Goal: Task Accomplishment & Management: Manage account settings

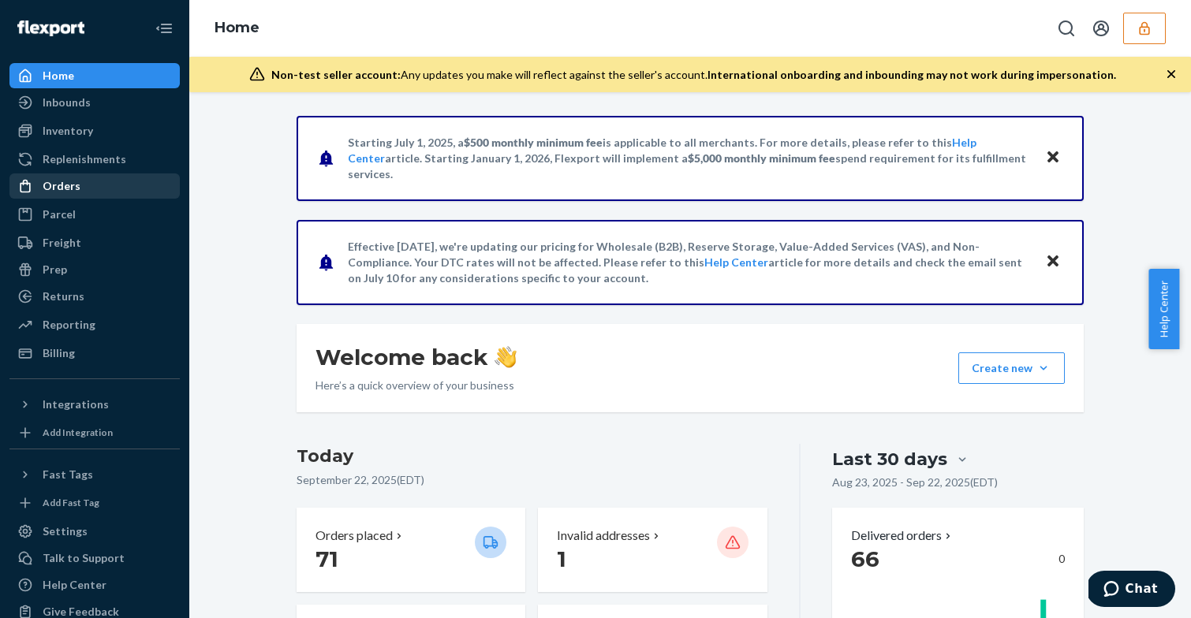
click at [107, 192] on div "Orders" at bounding box center [94, 186] width 167 height 22
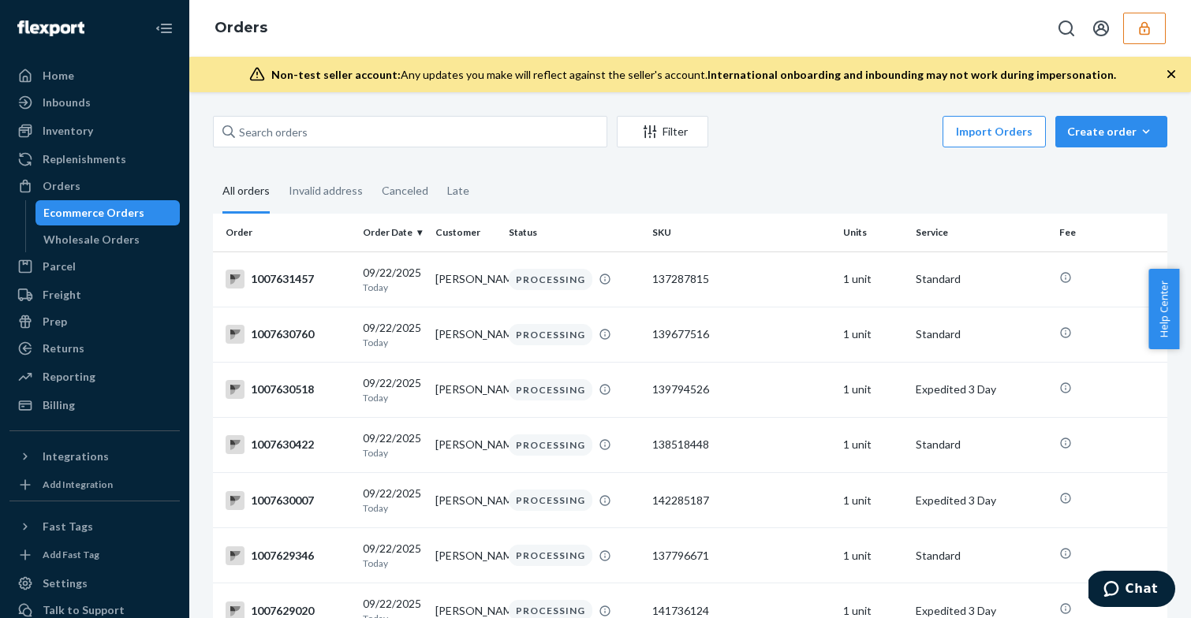
click at [80, 62] on div "Home Inbounds Shipping Plans Problems Inventory Products Branded Packaging Repl…" at bounding box center [94, 309] width 189 height 618
click at [80, 71] on div "Home" at bounding box center [94, 76] width 167 height 22
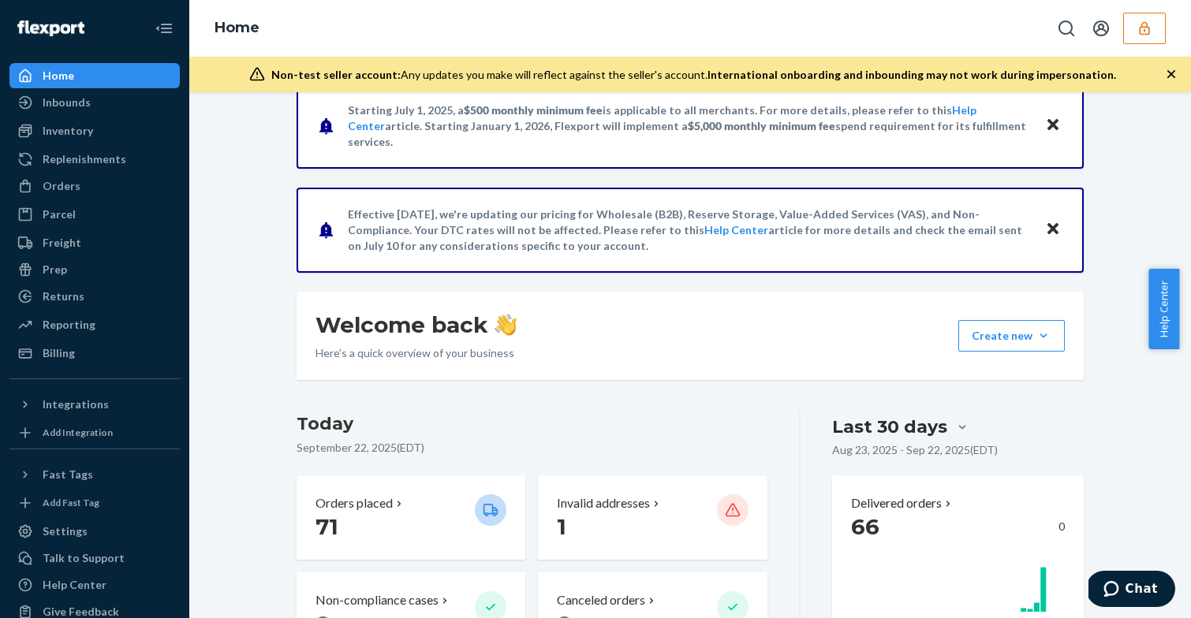
scroll to position [357, 0]
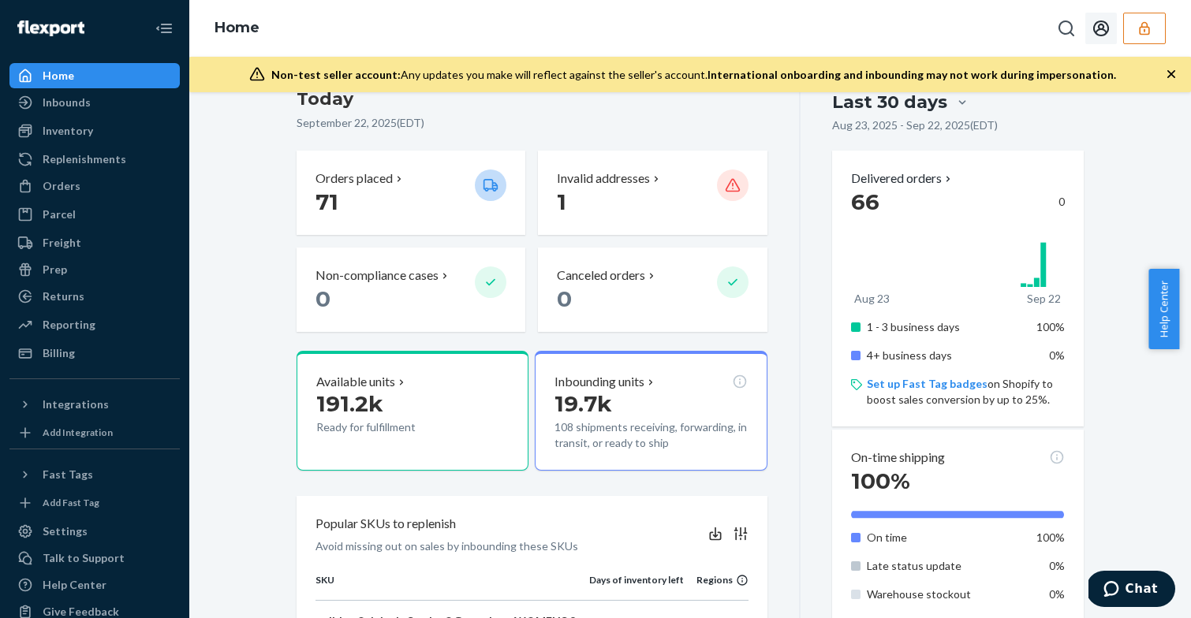
click at [1145, 27] on icon "button" at bounding box center [1144, 27] width 10 height 13
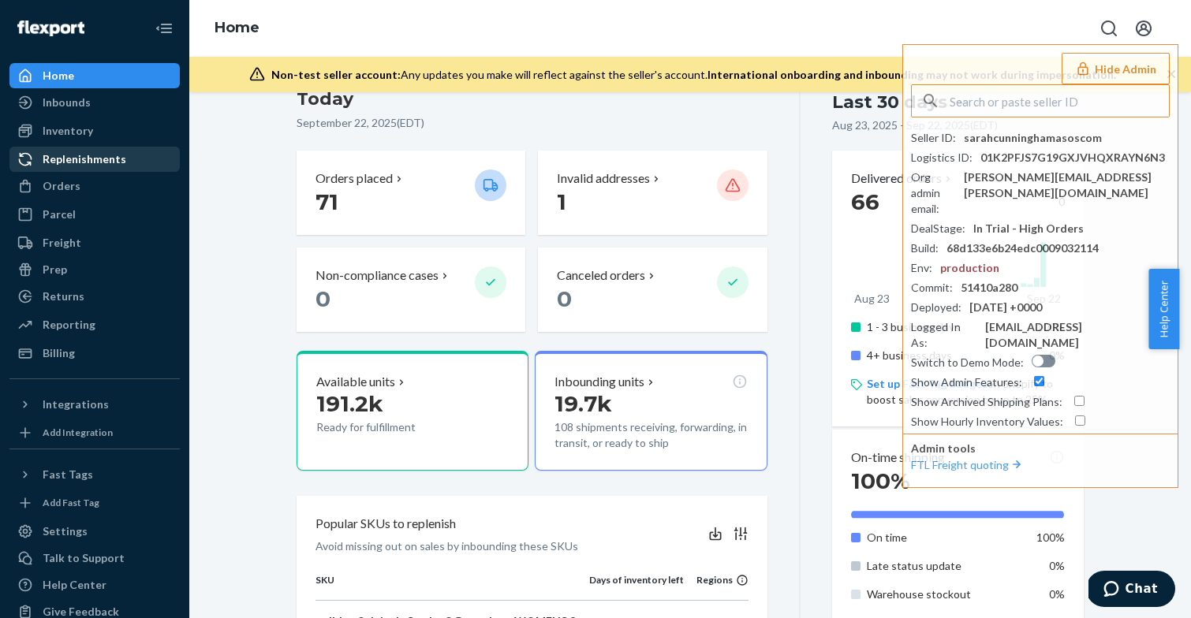
click at [73, 167] on div "Replenishments" at bounding box center [94, 159] width 167 height 22
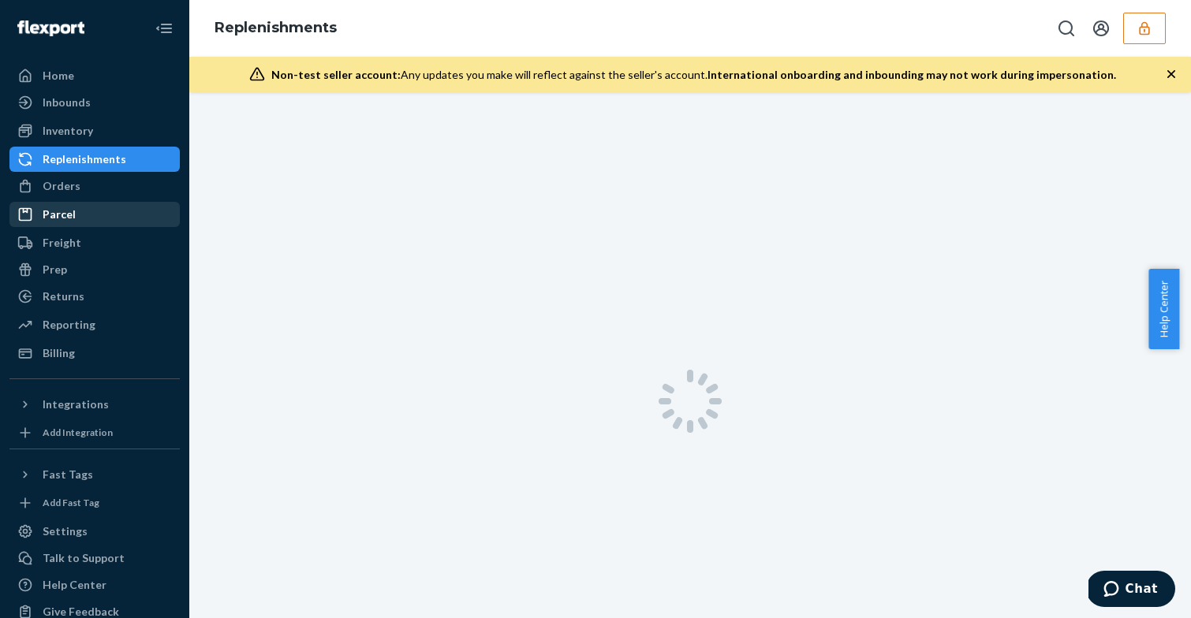
click at [73, 202] on link "Parcel" at bounding box center [94, 214] width 170 height 25
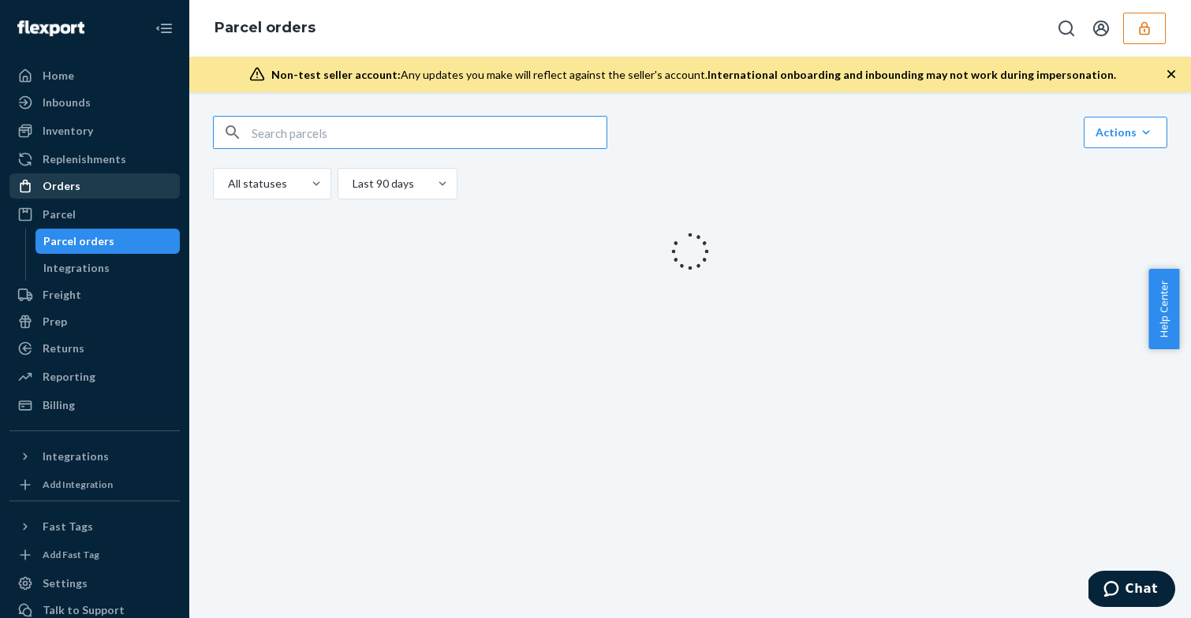
click at [73, 191] on div "Orders" at bounding box center [62, 186] width 38 height 16
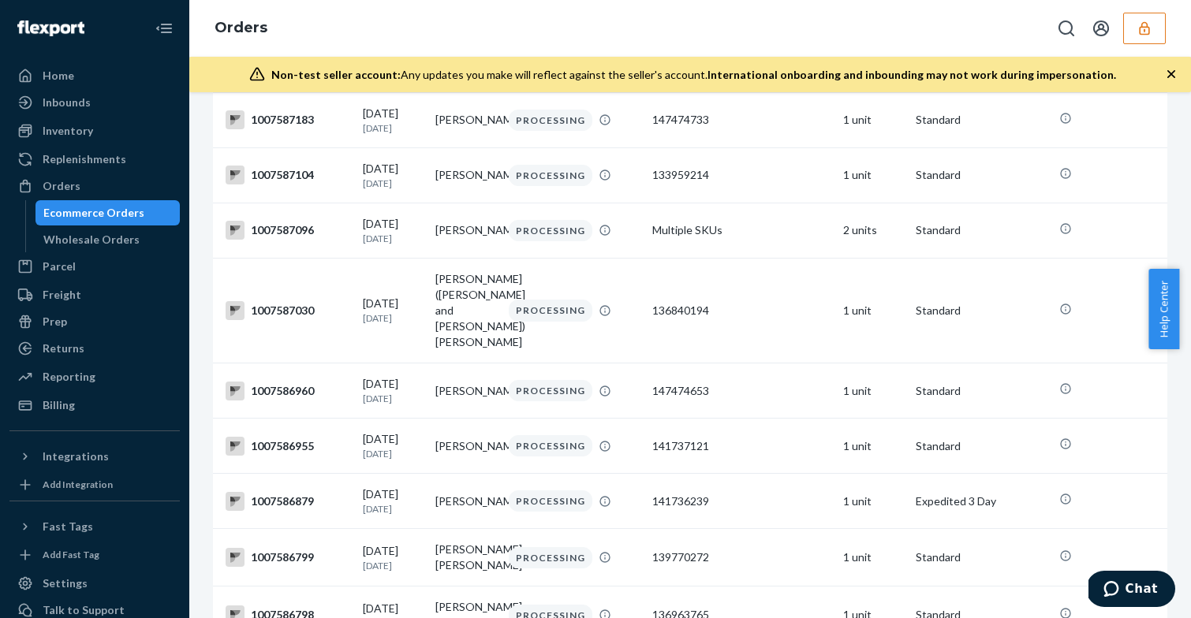
scroll to position [5533, 0]
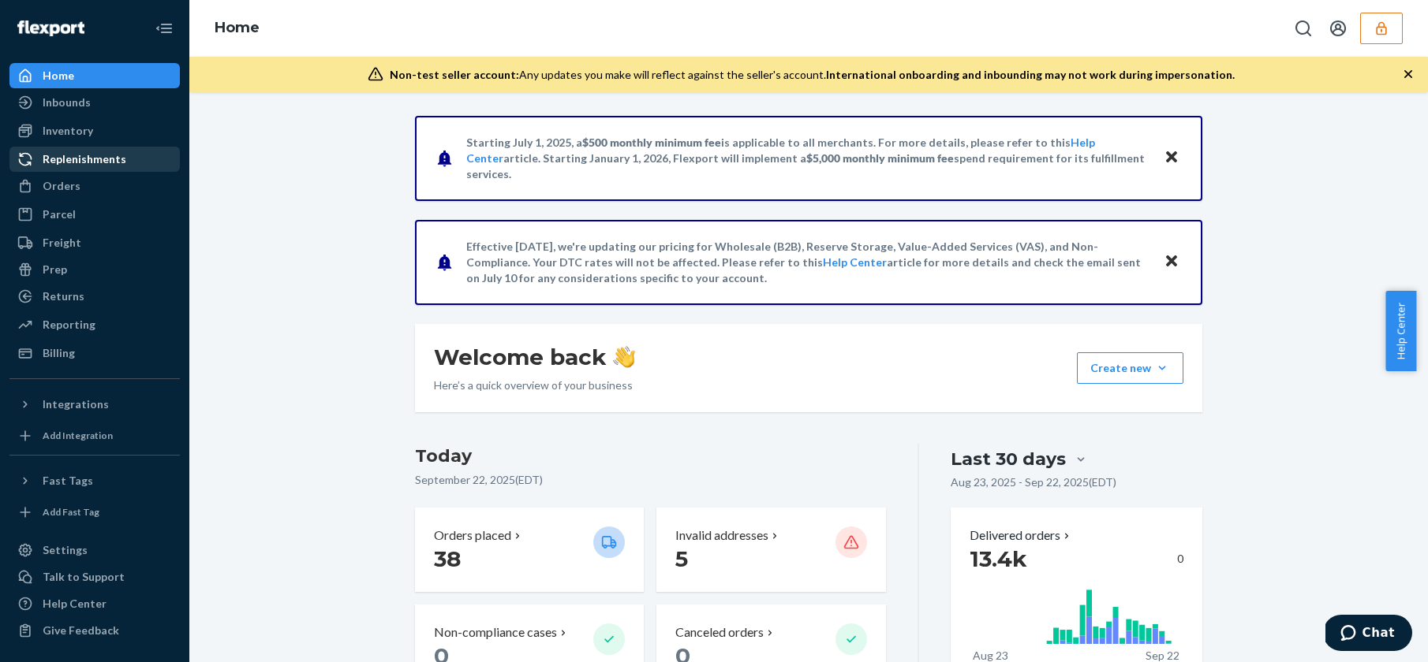
click at [115, 148] on div "Replenishments" at bounding box center [94, 159] width 167 height 22
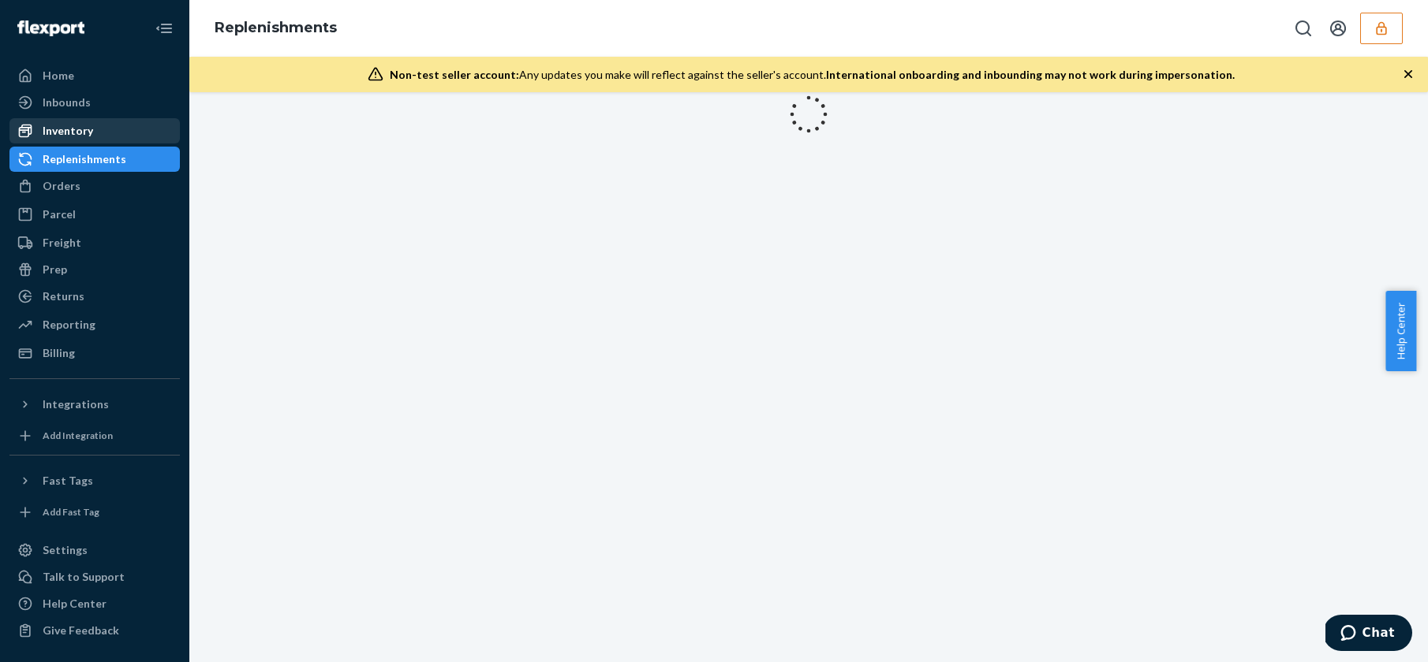
click at [110, 132] on div "Inventory" at bounding box center [94, 131] width 167 height 22
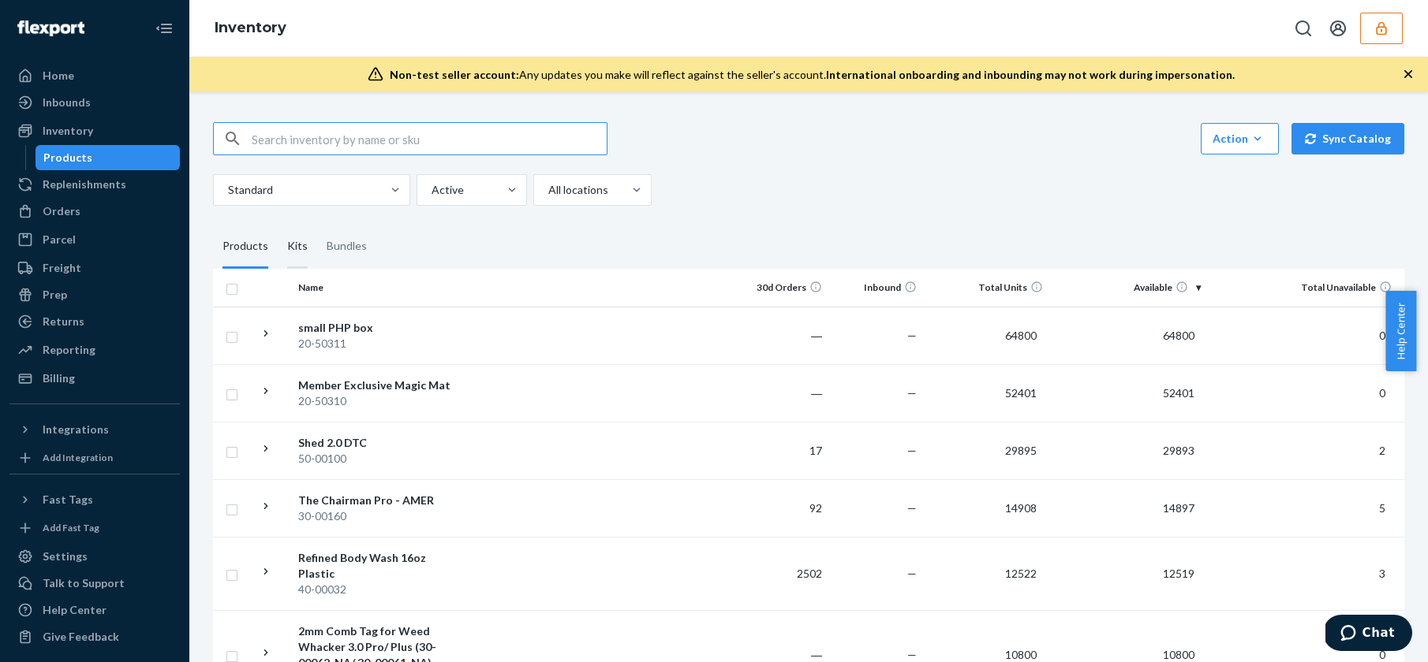
click at [278, 234] on div "Kits" at bounding box center [297, 247] width 39 height 44
click at [278, 225] on input "Kits" at bounding box center [278, 225] width 0 height 0
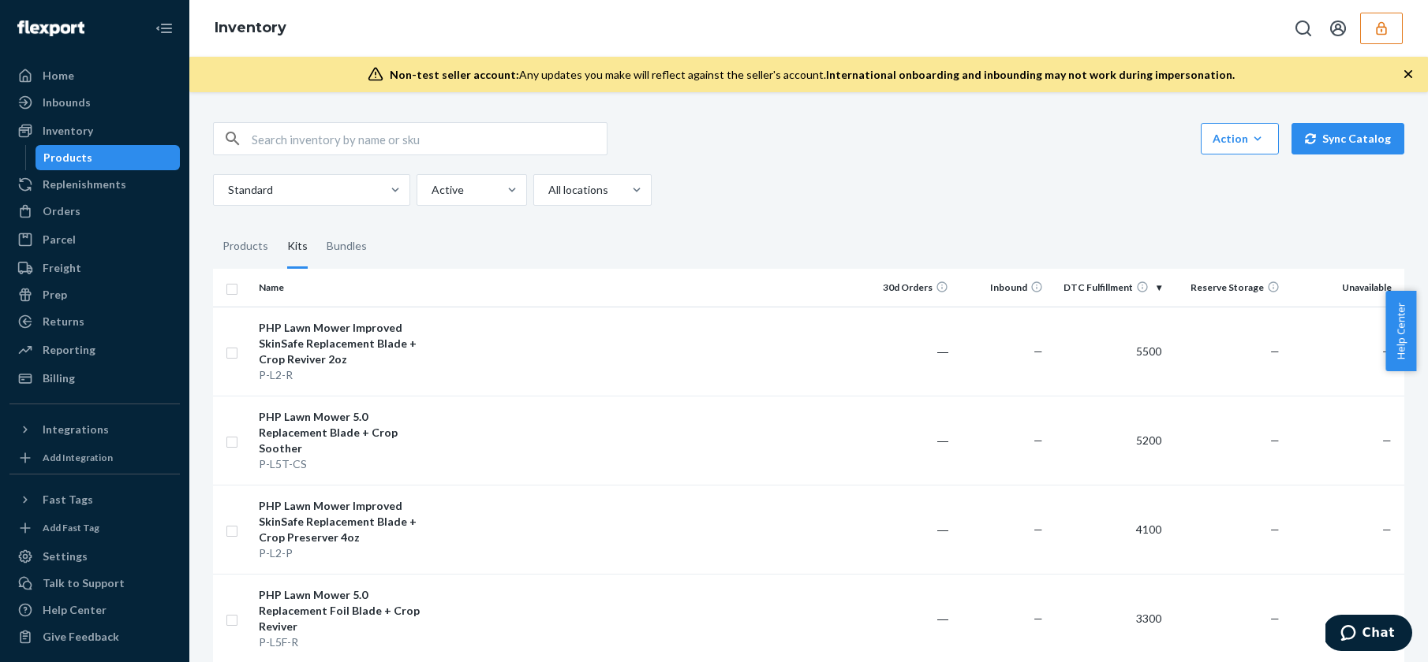
click at [344, 133] on input "text" at bounding box center [429, 139] width 355 height 32
type input "ultra smooth kit"
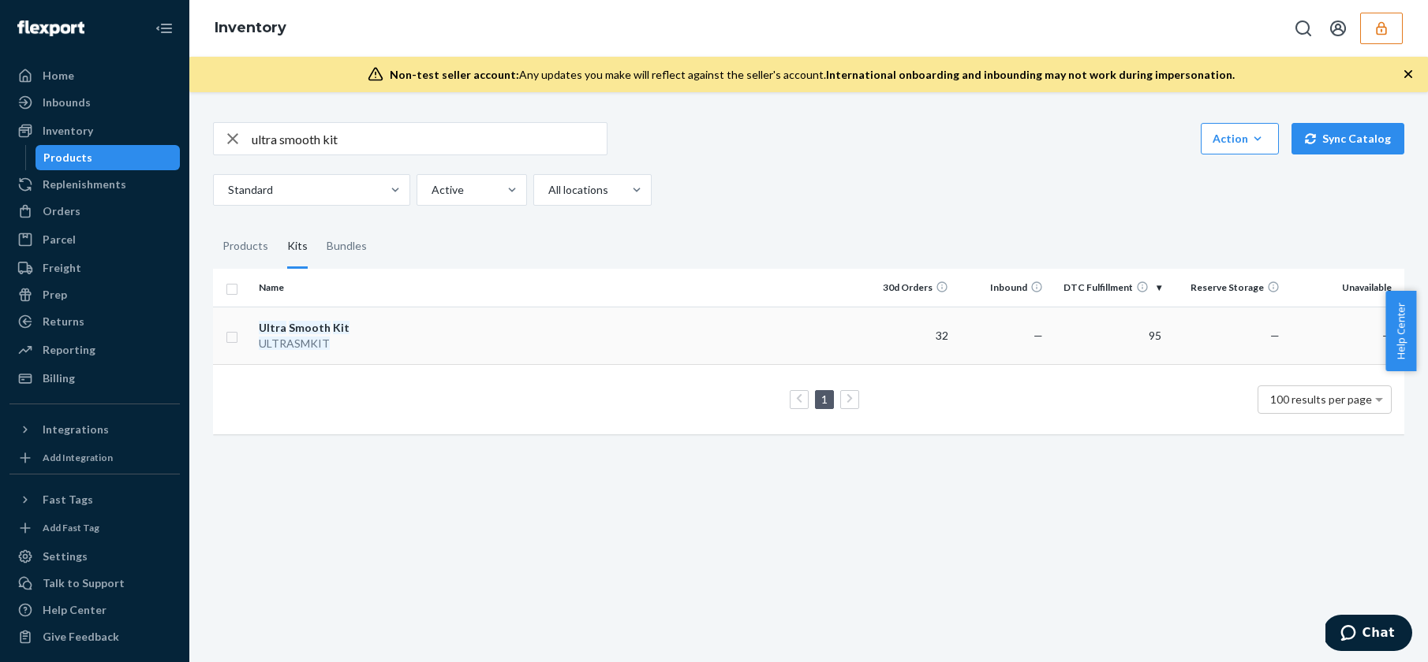
click at [398, 320] on div "Ultra Smooth Kit" at bounding box center [341, 328] width 165 height 16
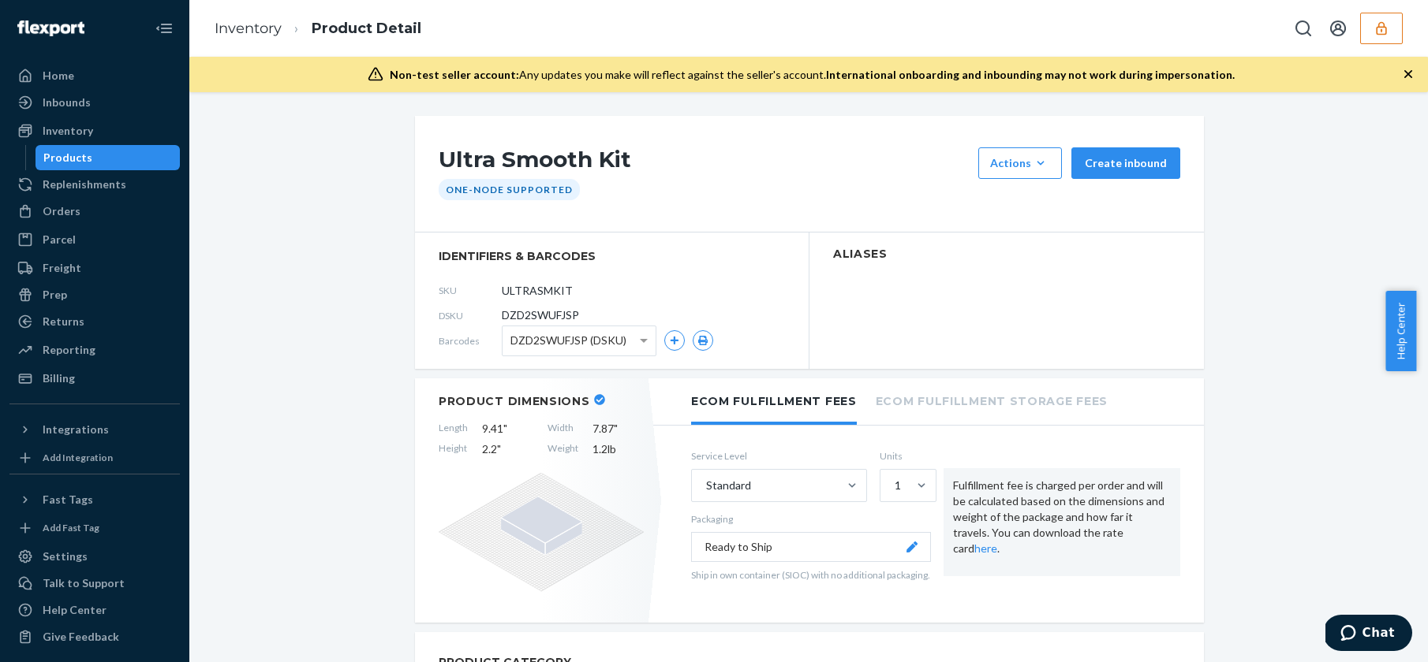
click at [551, 312] on span "DZD2SWUFJSP" at bounding box center [540, 316] width 77 height 16
copy span "DZD2SWUFJSP"
